Goal: Task Accomplishment & Management: Manage account settings

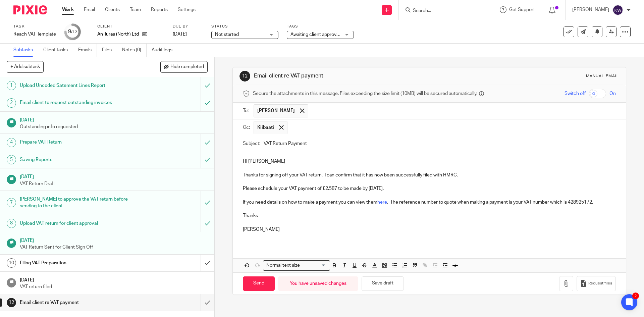
click at [439, 11] on input "Search" at bounding box center [442, 11] width 60 height 6
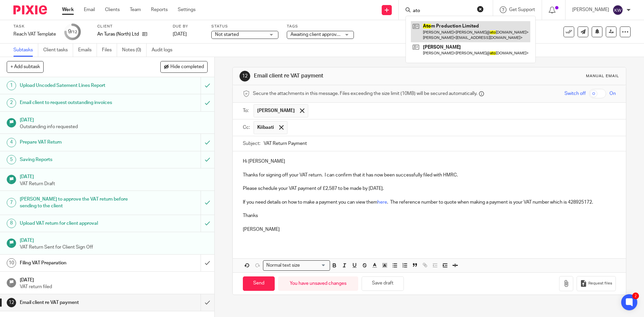
type input "ato"
click at [437, 28] on link at bounding box center [470, 31] width 119 height 21
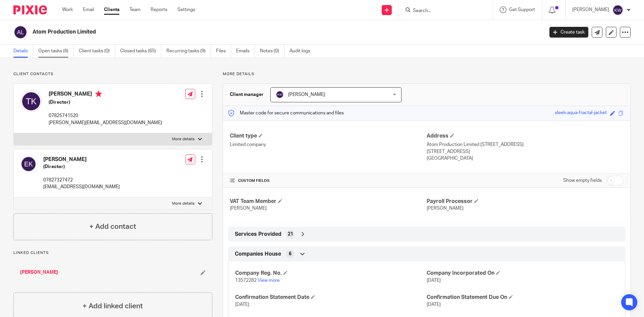
click at [52, 52] on link "Open tasks (6)" at bounding box center [56, 51] width 36 height 13
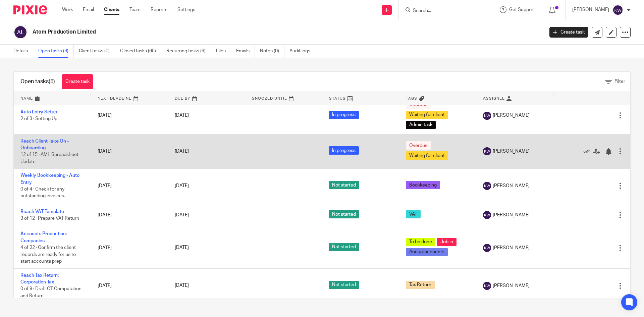
scroll to position [13, 0]
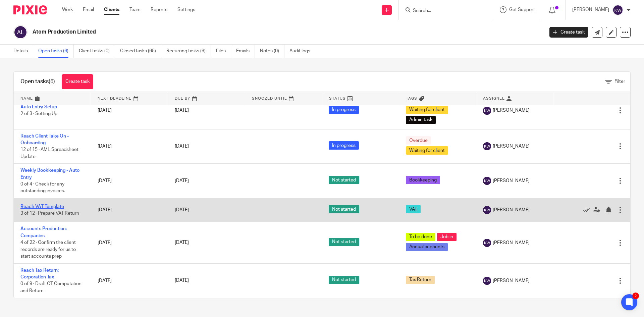
click at [55, 205] on link "Reach VAT Template" at bounding box center [42, 206] width 44 height 5
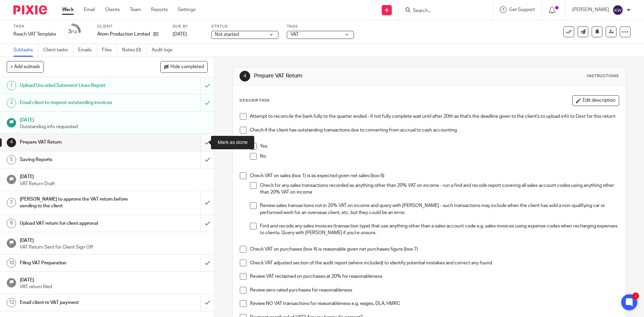
click at [201, 140] on input "submit" at bounding box center [107, 142] width 214 height 17
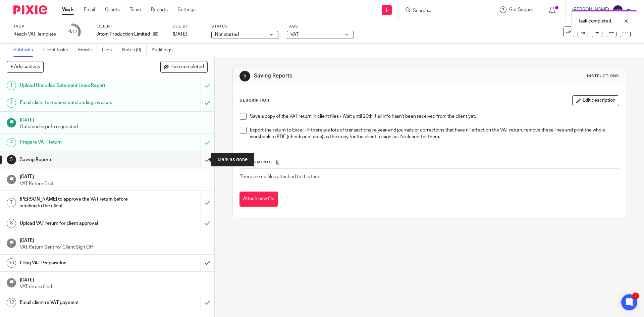
click at [200, 159] on input "submit" at bounding box center [107, 159] width 214 height 17
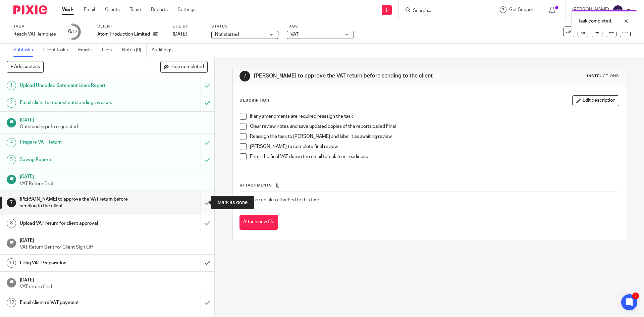
click at [202, 202] on input "submit" at bounding box center [107, 203] width 214 height 24
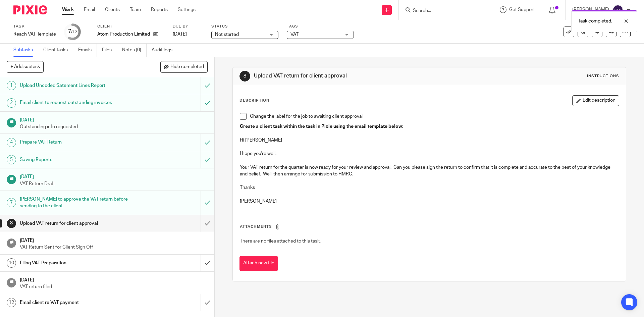
click at [241, 116] on span at bounding box center [243, 116] width 7 height 7
click at [310, 34] on span "VAT" at bounding box center [315, 34] width 50 height 7
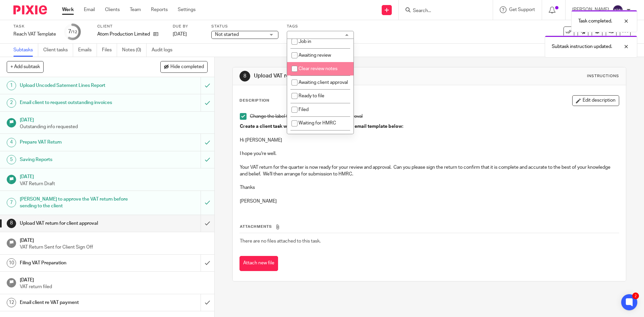
scroll to position [34, 0]
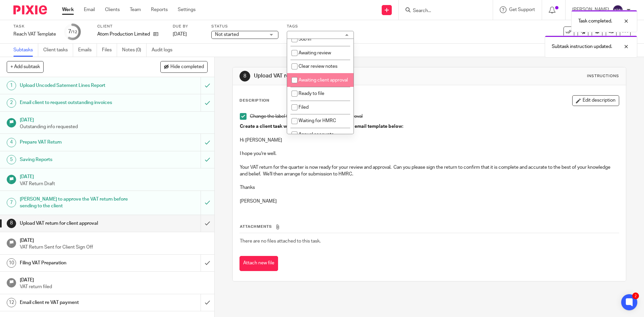
click at [295, 78] on input "checkbox" at bounding box center [294, 80] width 13 height 13
checkbox input "true"
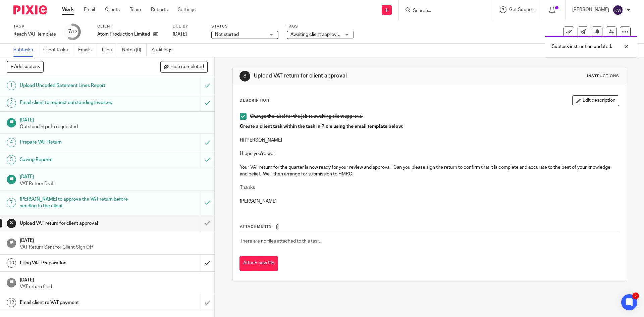
click at [382, 214] on div "Attachments There are no files attached to this task. Attach new file" at bounding box center [428, 240] width 379 height 61
click at [575, 102] on button "Edit description" at bounding box center [595, 100] width 47 height 11
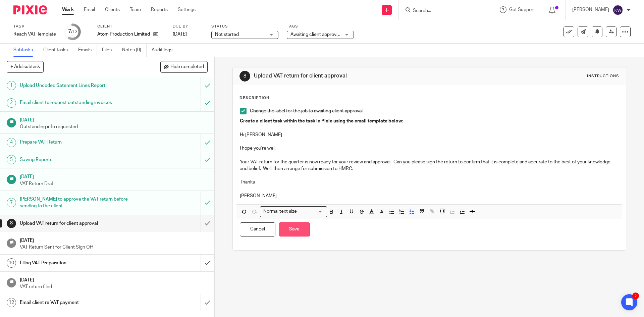
click at [300, 231] on button "Save" at bounding box center [294, 229] width 31 height 14
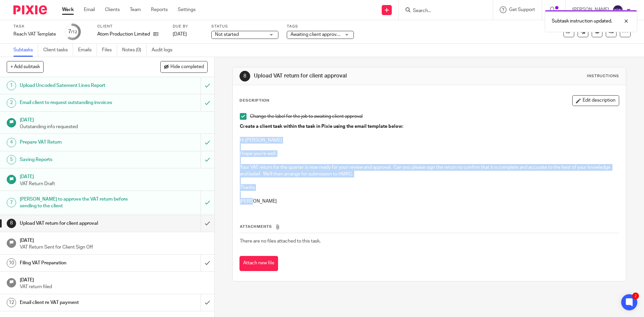
drag, startPoint x: 262, startPoint y: 203, endPoint x: 237, endPoint y: 140, distance: 67.6
click at [237, 140] on div "Change the label for the job to awaiting client approval Create a client task w…" at bounding box center [428, 160] width 385 height 100
copy div "Hi Tom I hope you're well. Your VAT return for the quarter is now ready for you…"
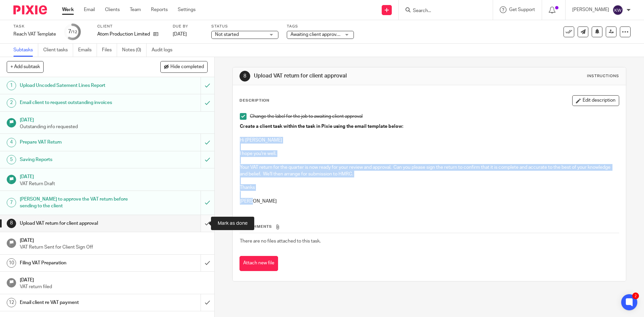
click at [197, 224] on input "submit" at bounding box center [107, 223] width 214 height 17
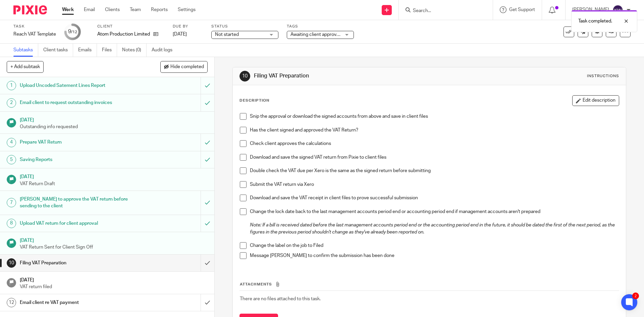
click at [430, 14] on div "Task completed." at bounding box center [479, 19] width 315 height 25
click at [442, 11] on input "Search" at bounding box center [442, 11] width 60 height 6
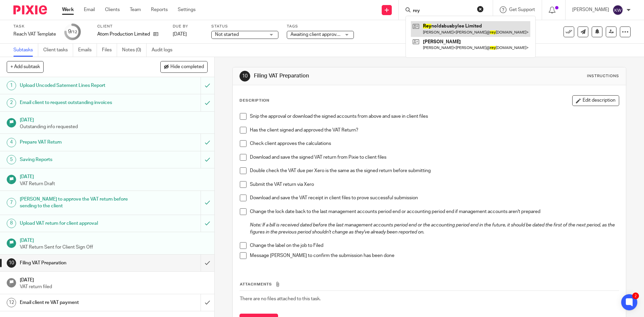
type input "rey"
click at [434, 28] on link at bounding box center [470, 28] width 119 height 15
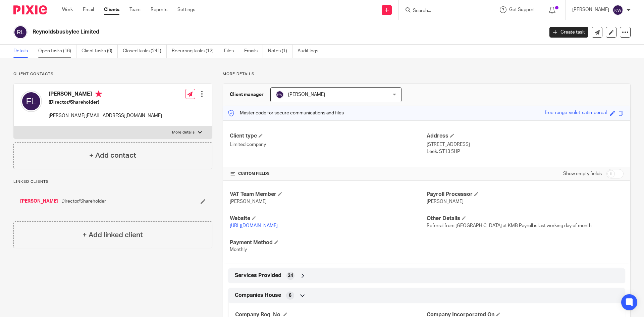
click at [65, 55] on link "Open tasks (16)" at bounding box center [57, 51] width 38 height 13
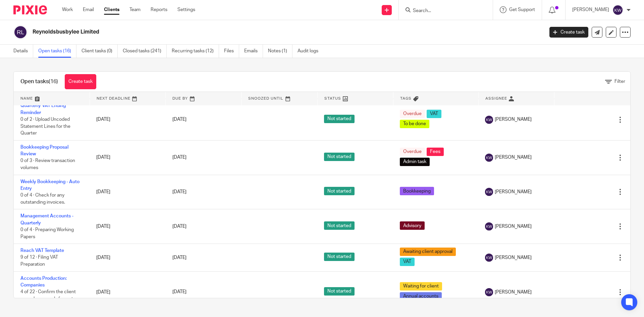
scroll to position [352, 0]
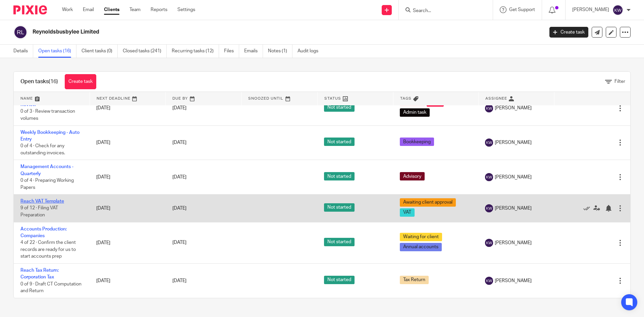
click at [44, 201] on link "Reach VAT Template" at bounding box center [42, 201] width 44 height 5
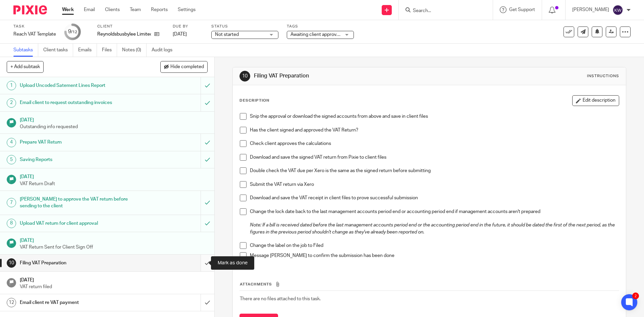
click at [197, 264] on input "submit" at bounding box center [107, 262] width 214 height 17
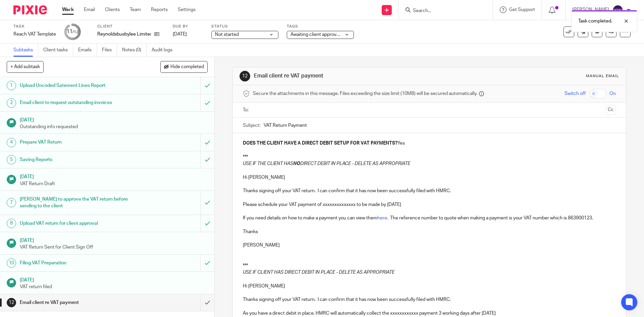
click at [336, 36] on span "Awaiting client approval + 1" at bounding box center [318, 34] width 57 height 5
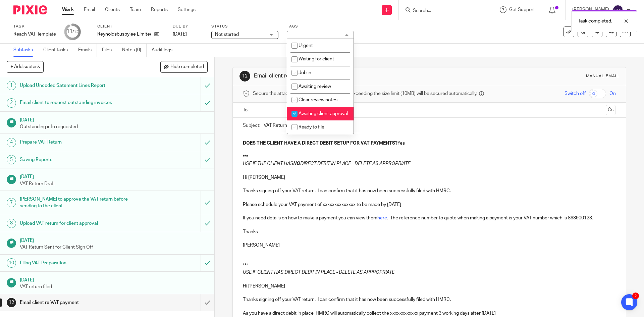
click at [295, 114] on input "checkbox" at bounding box center [294, 113] width 13 height 13
checkbox input "false"
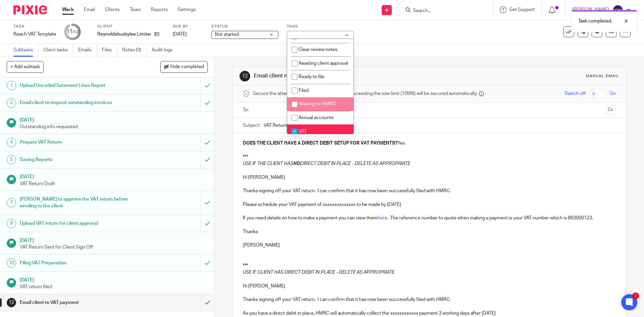
scroll to position [67, 0]
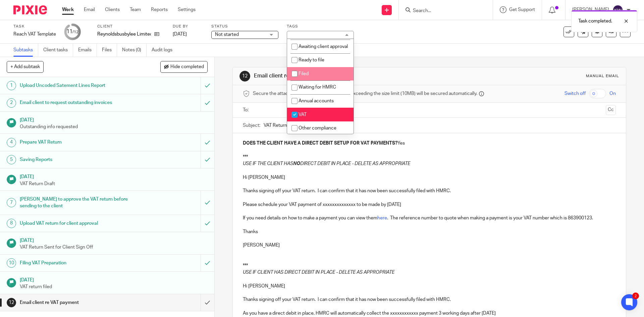
click at [292, 79] on input "checkbox" at bounding box center [294, 73] width 13 height 13
checkbox input "true"
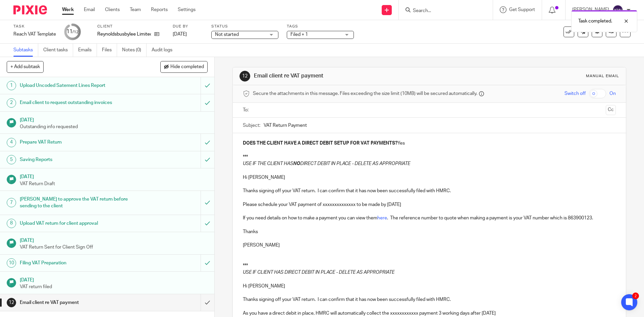
click at [224, 84] on div "12 Email client re VAT payment Manual email Secure the attachments in this mess…" at bounding box center [429, 187] width 429 height 260
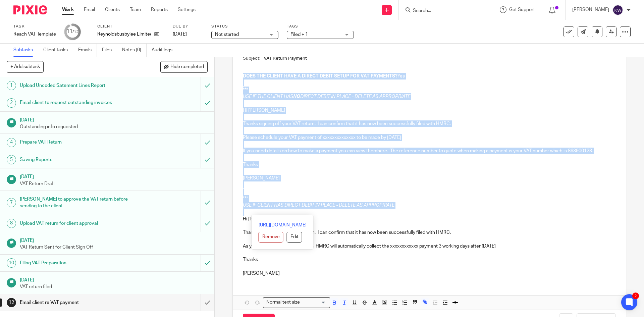
drag, startPoint x: 259, startPoint y: 215, endPoint x: 229, endPoint y: 65, distance: 152.2
click at [229, 65] on div "12 Email client re VAT payment Manual email Secure the attachments in this mess…" at bounding box center [429, 187] width 429 height 260
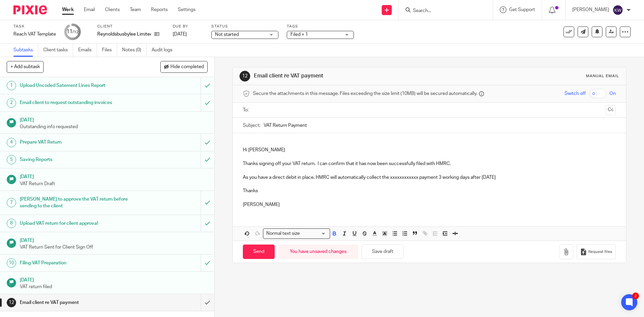
scroll to position [0, 0]
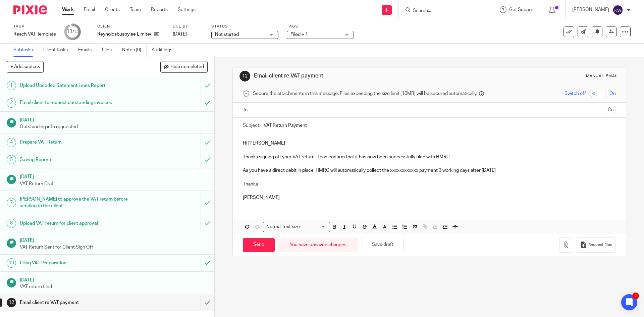
click at [258, 156] on p "Thanks signing off your VAT return. I can confirm that it has now been successf…" at bounding box center [429, 157] width 373 height 7
click at [414, 172] on p "As you have a direct debit in place, HMRC will automatically collect the xxxxxx…" at bounding box center [429, 170] width 373 height 7
drag, startPoint x: 418, startPoint y: 171, endPoint x: 389, endPoint y: 171, distance: 28.8
click at [389, 171] on p "As you have a direct debit in place, HMRC will automatically collect the xxxxxx…" at bounding box center [429, 170] width 373 height 7
click at [477, 170] on p "As you have a direct debit in place, HMRC will automatically collect the £7,508…" at bounding box center [429, 170] width 373 height 7
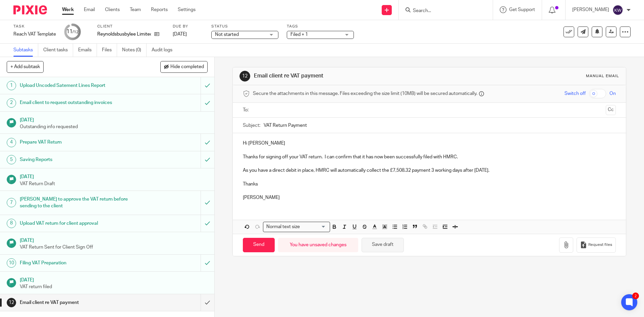
click at [396, 246] on button "Save draft" at bounding box center [382, 245] width 42 height 14
click at [382, 107] on input "text" at bounding box center [428, 110] width 347 height 8
click at [252, 247] on input "Send" at bounding box center [259, 246] width 32 height 14
type input "Sent"
